Goal: Use online tool/utility: Utilize a website feature to perform a specific function

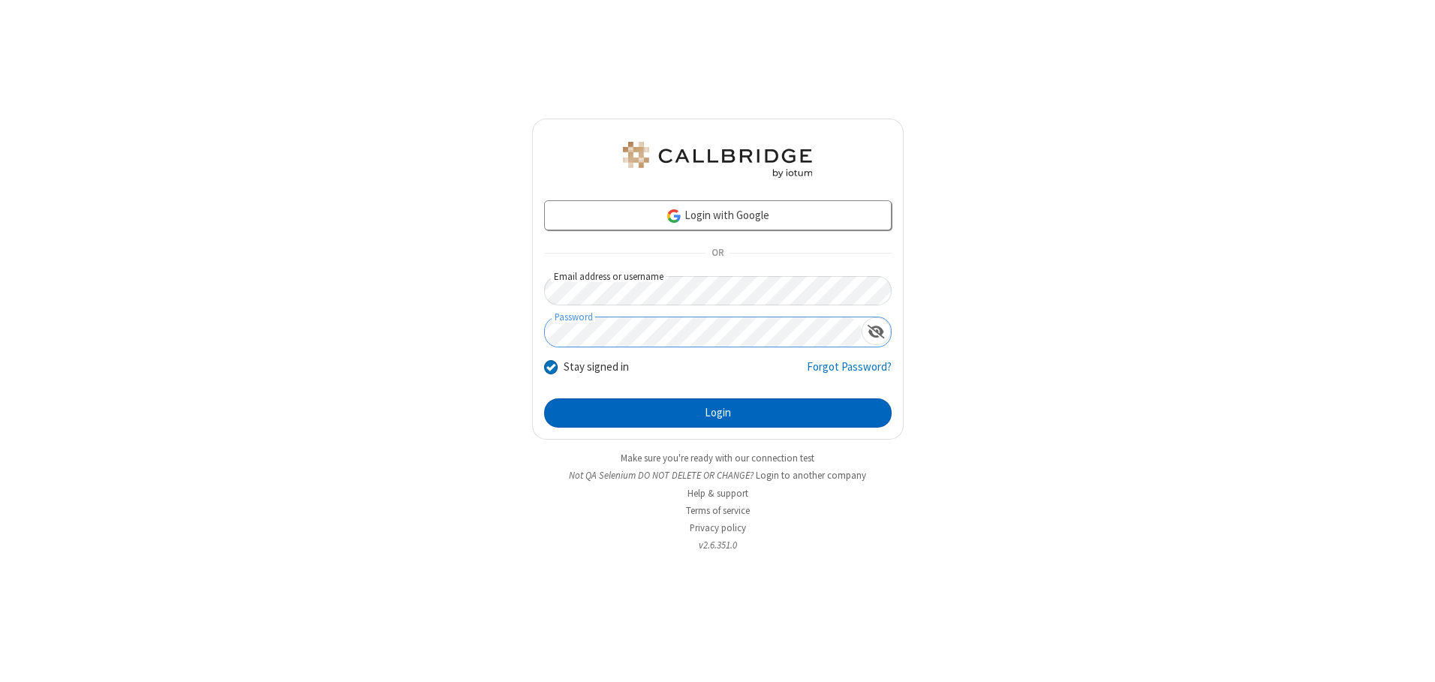
click at [718, 413] on button "Login" at bounding box center [718, 414] width 348 height 30
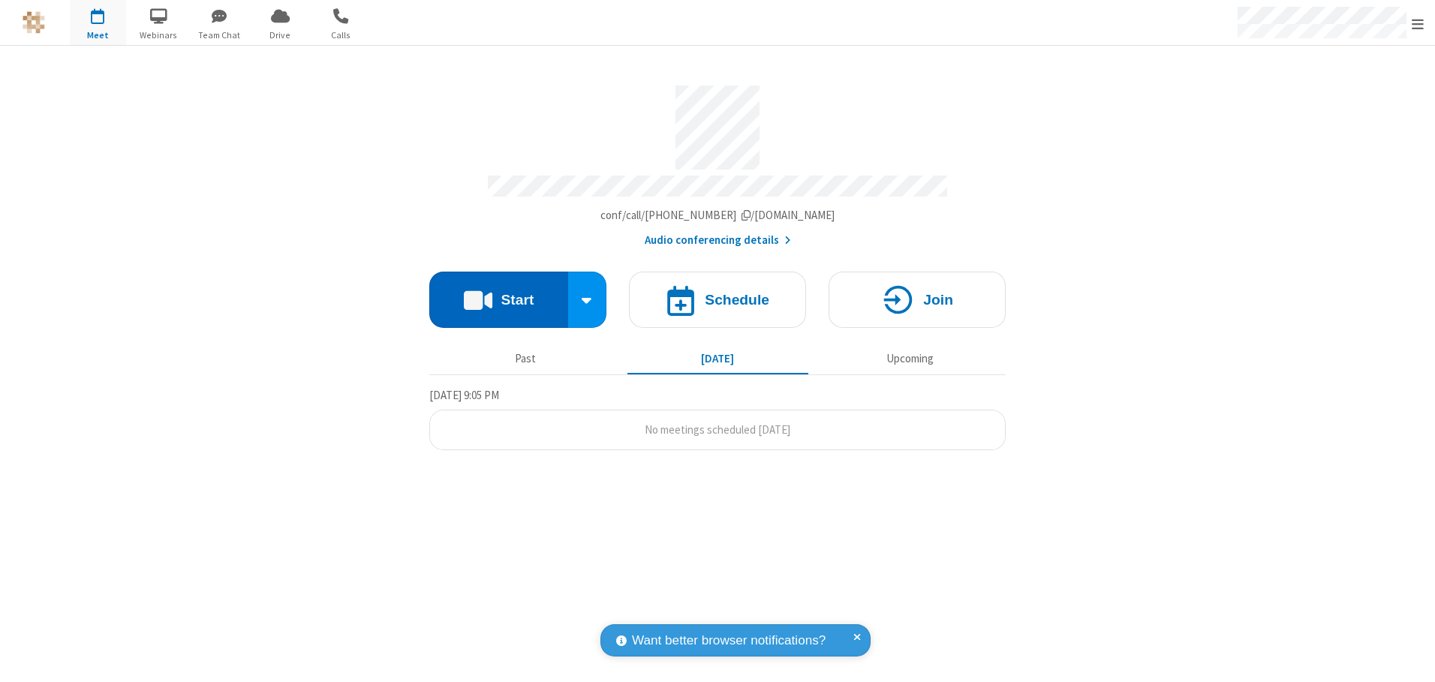
click at [498, 294] on button "Start" at bounding box center [498, 300] width 139 height 56
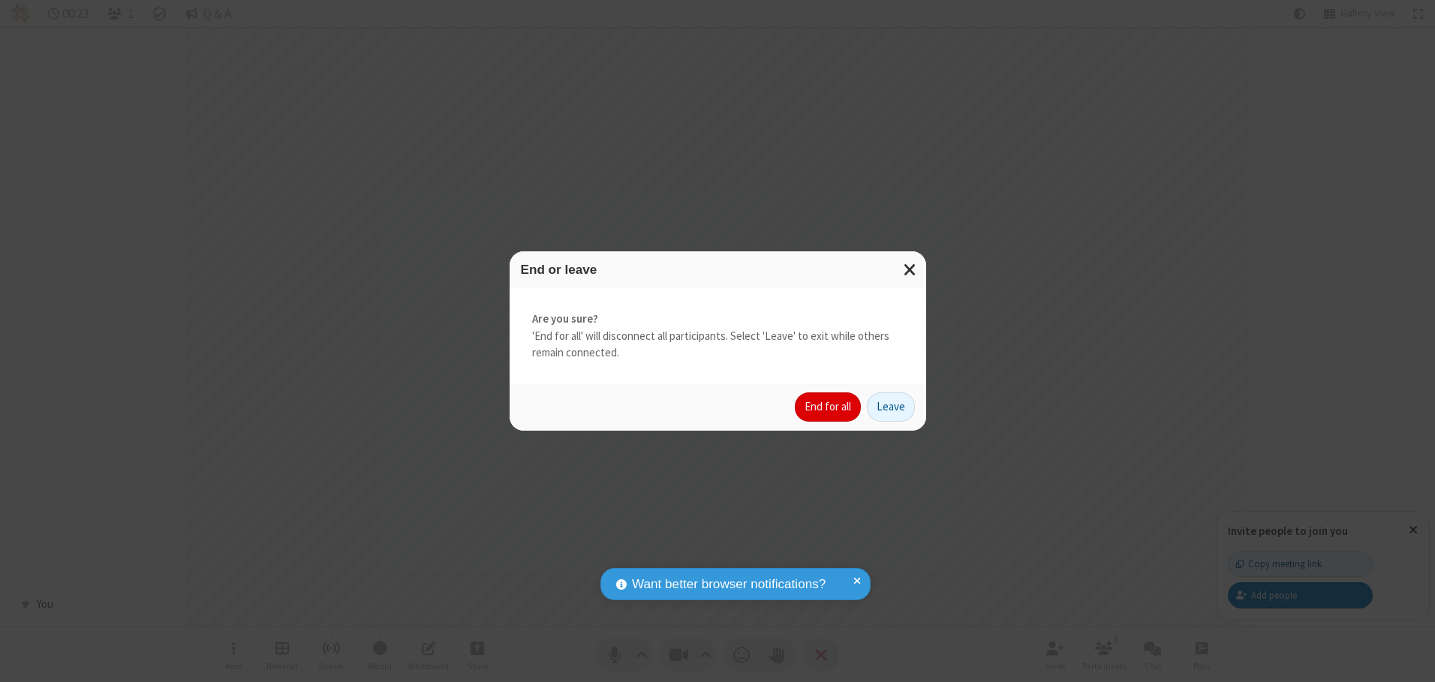
click at [829, 407] on button "End for all" at bounding box center [828, 408] width 66 height 30
